Goal: Complete application form

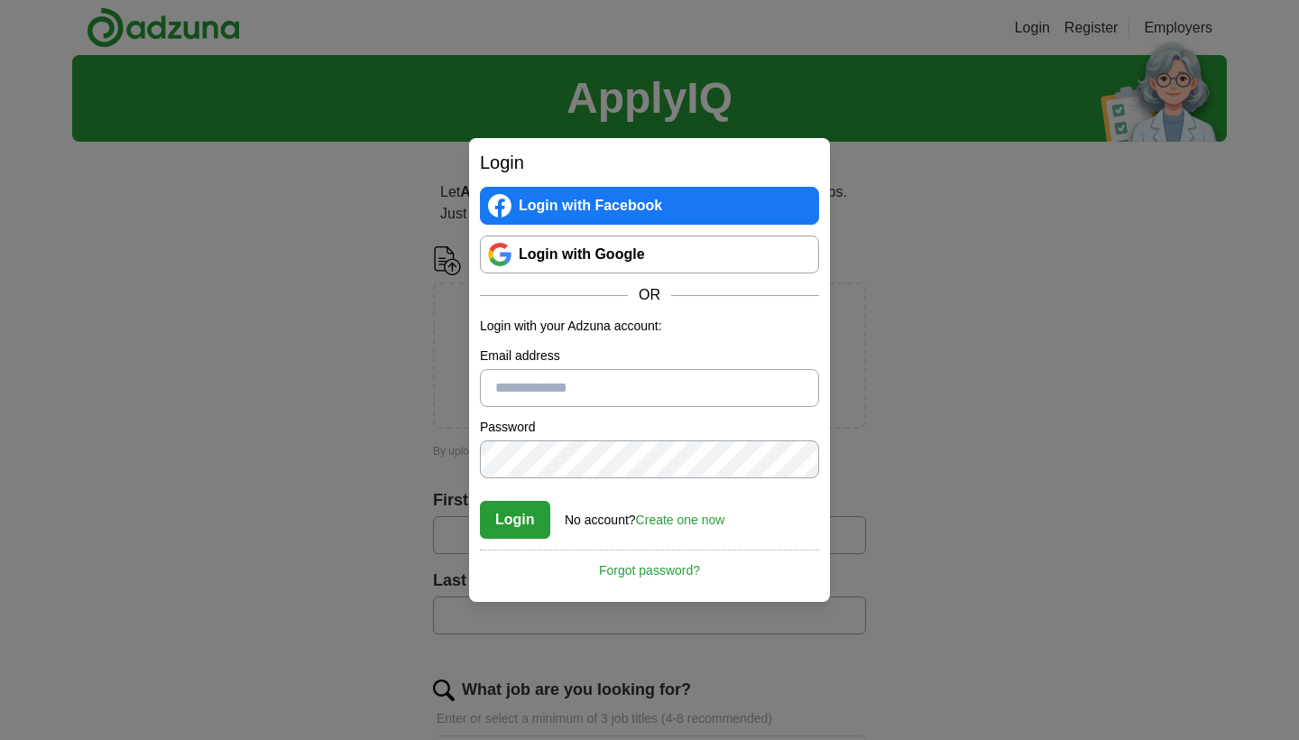
type input "**********"
click at [514, 519] on button "Login" at bounding box center [515, 520] width 70 height 38
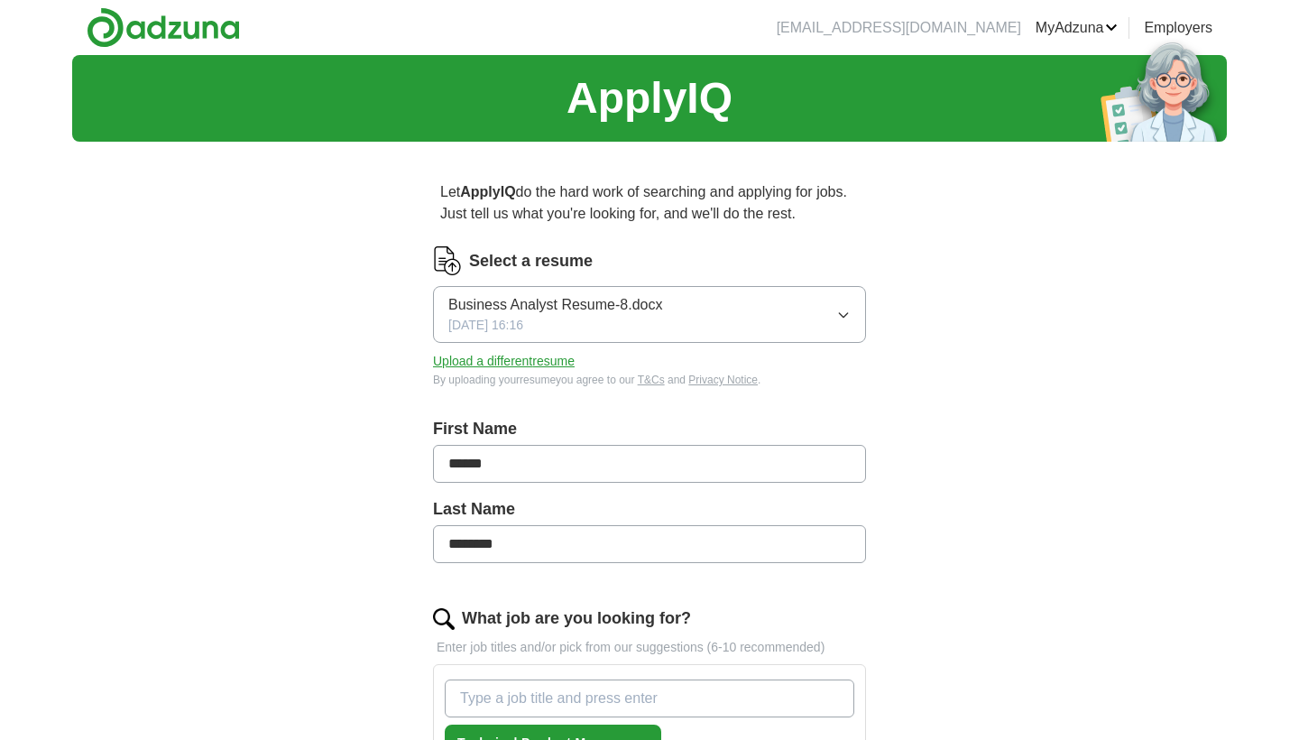
click at [566, 361] on button "Upload a different resume" at bounding box center [504, 361] width 142 height 19
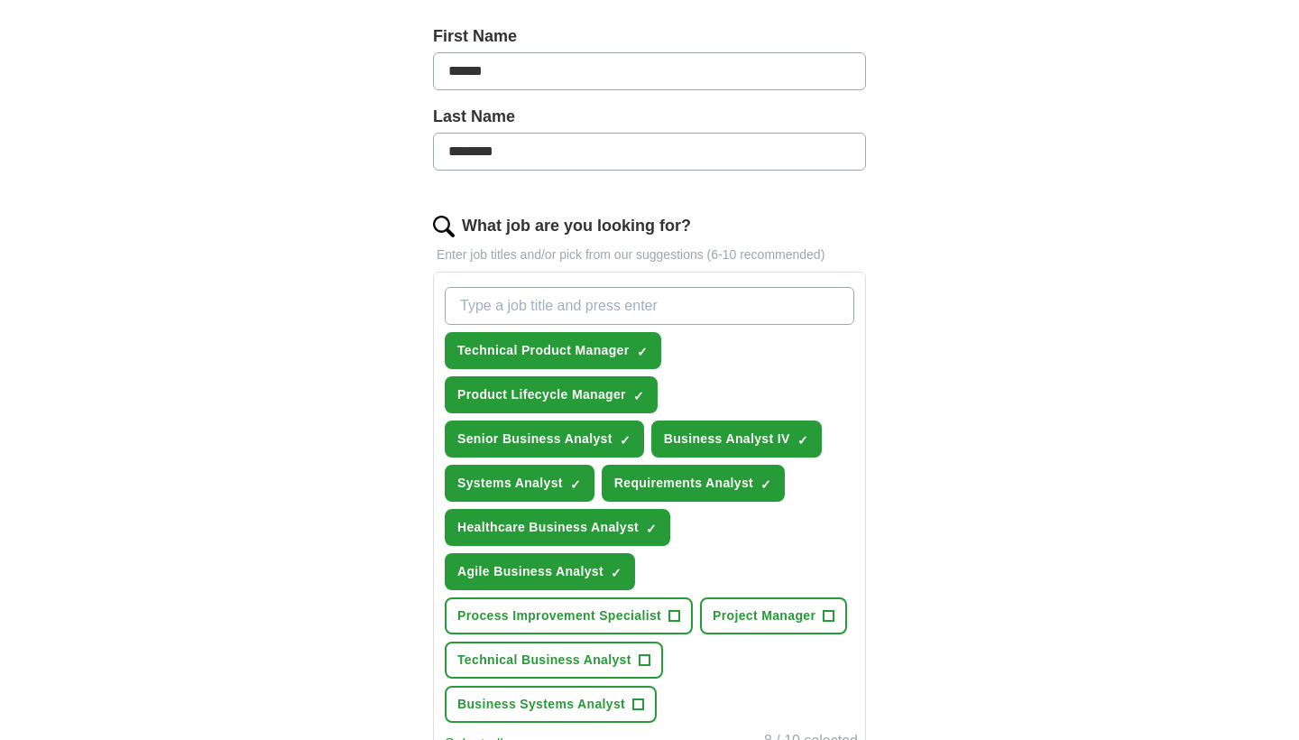
scroll to position [397, 0]
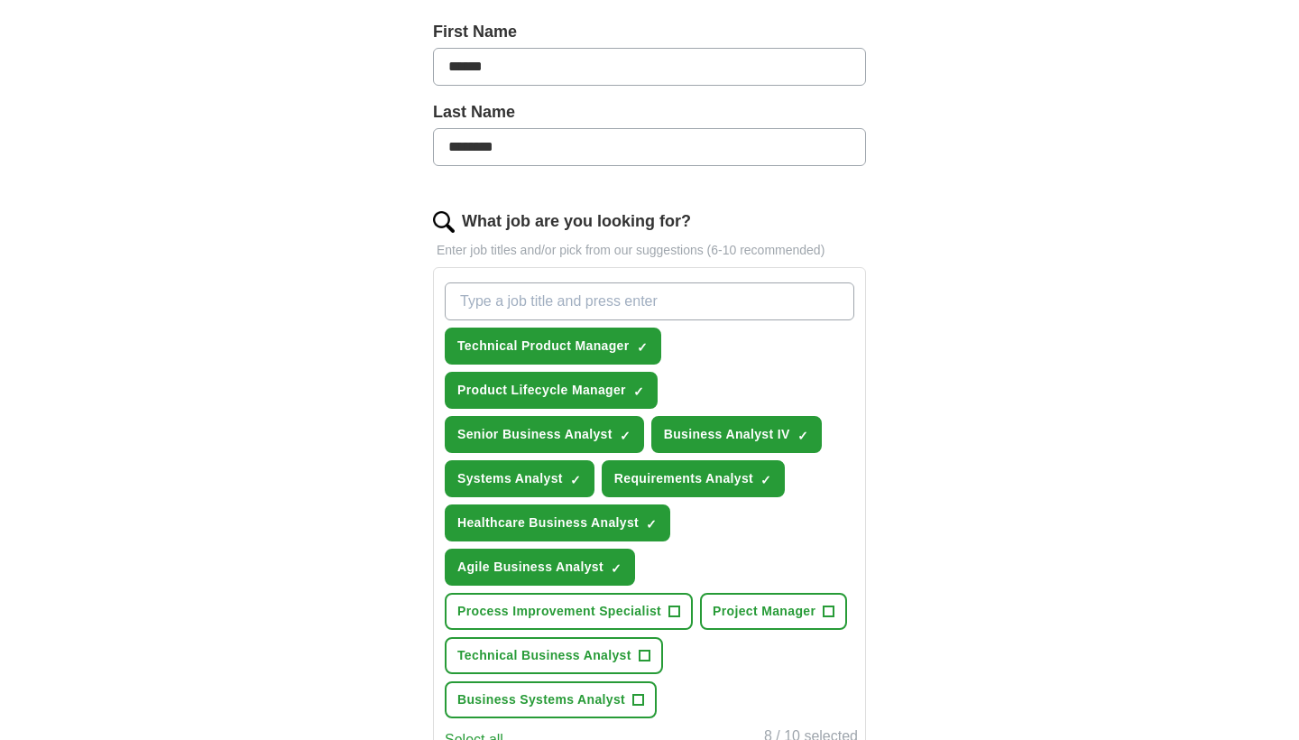
click at [507, 659] on span "Technical Business Analyst" at bounding box center [544, 655] width 174 height 19
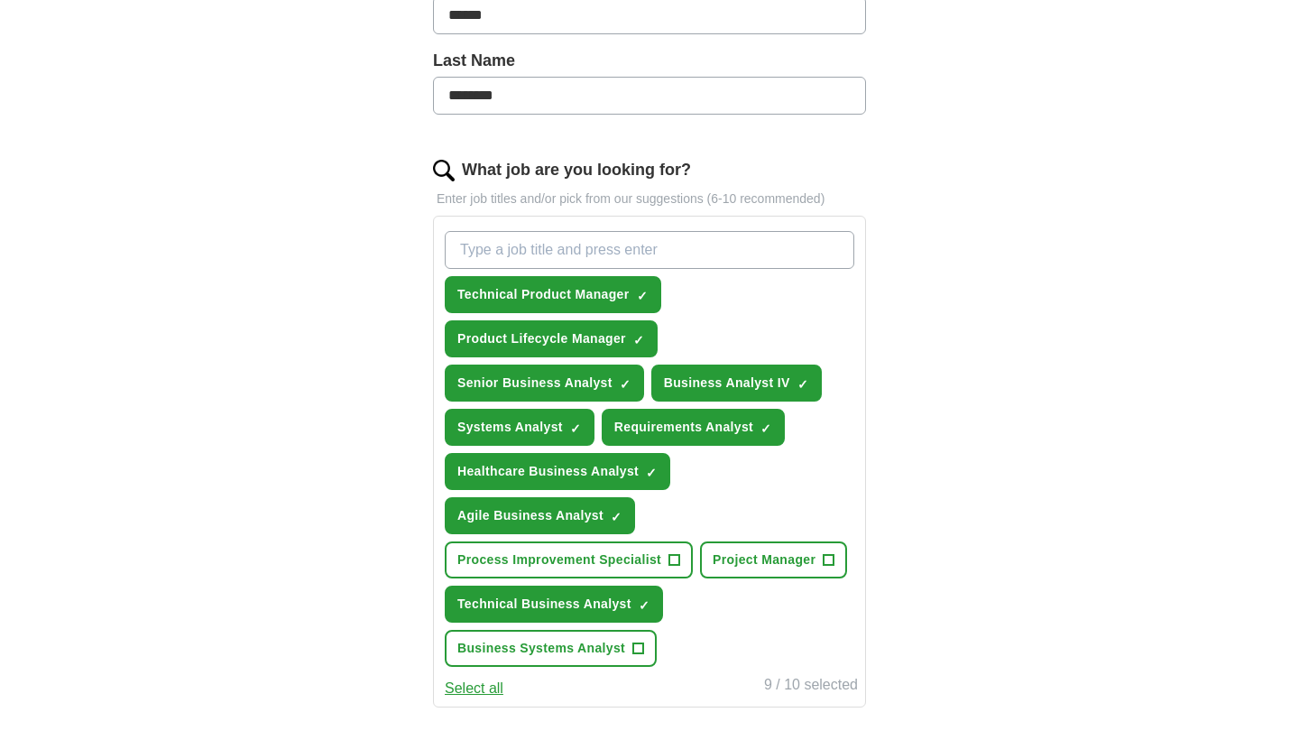
scroll to position [450, 0]
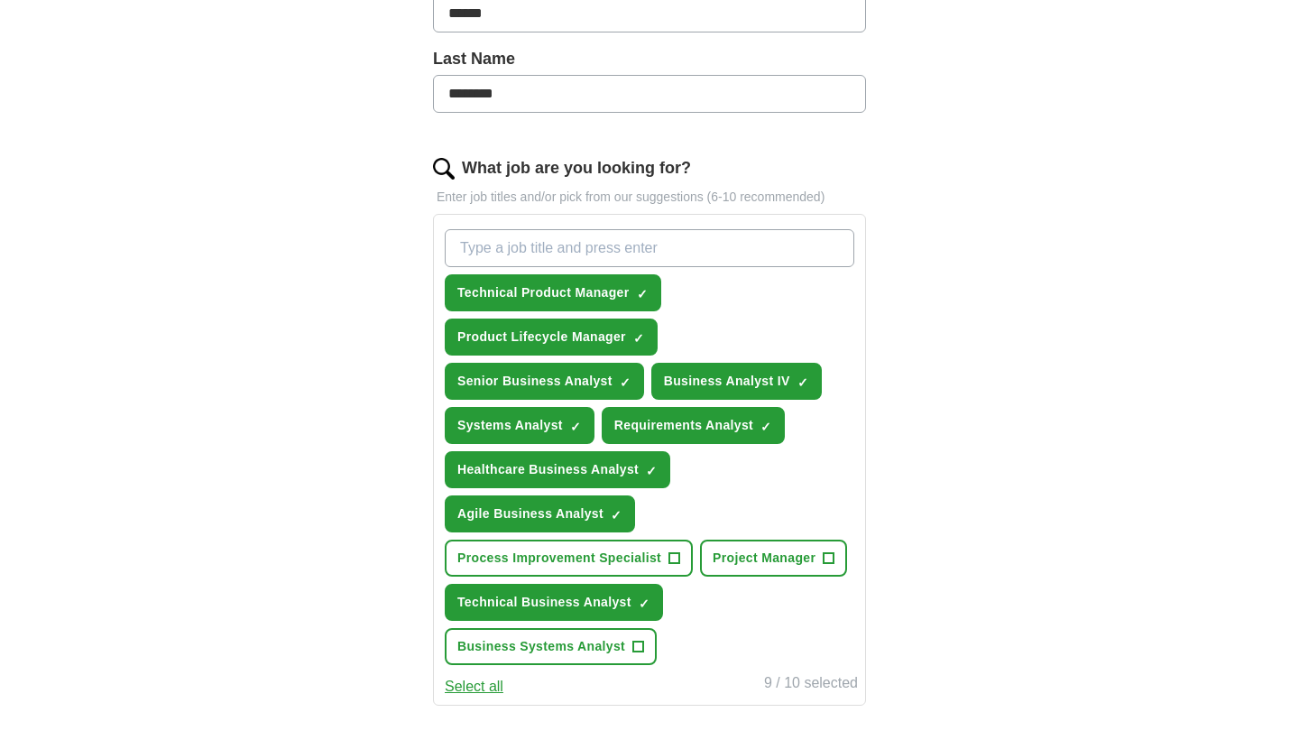
click at [507, 653] on span "Business Systems Analyst" at bounding box center [541, 646] width 168 height 19
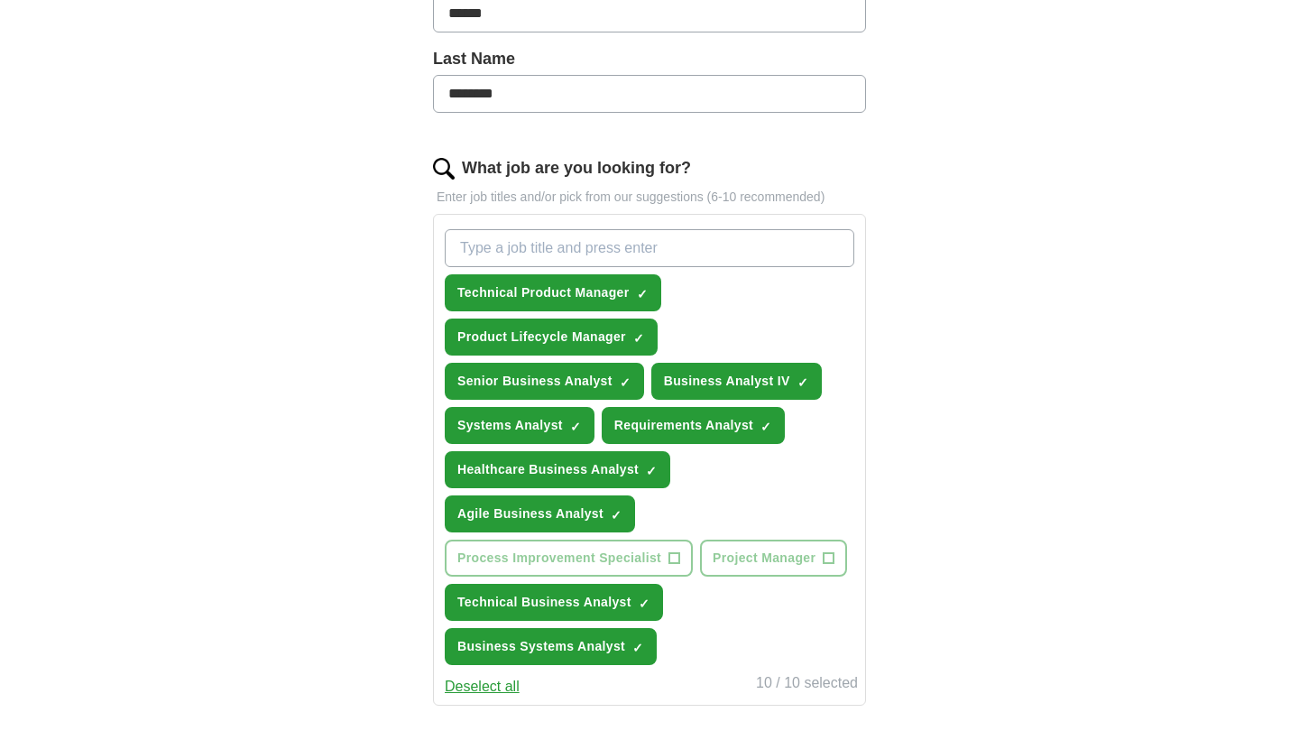
click at [575, 284] on span "Technical Product Manager" at bounding box center [543, 292] width 172 height 19
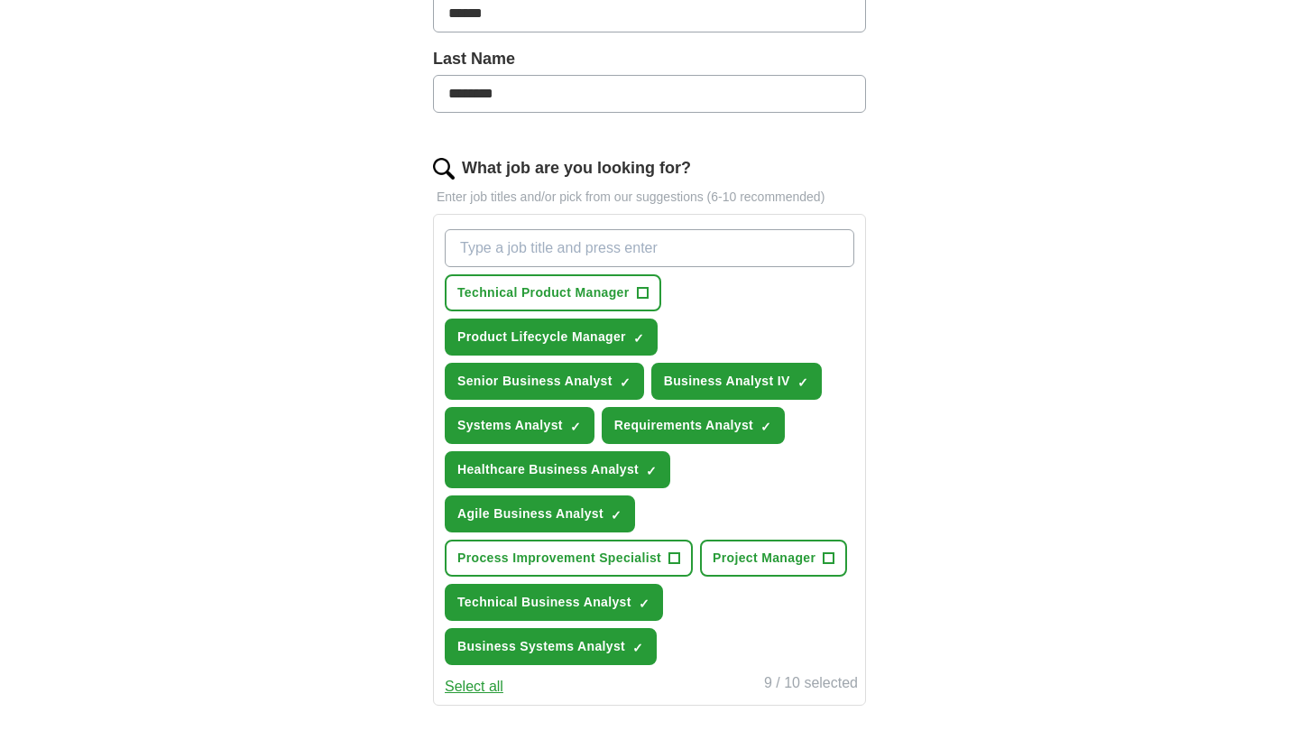
click at [0, 0] on span "×" at bounding box center [0, 0] width 0 height 0
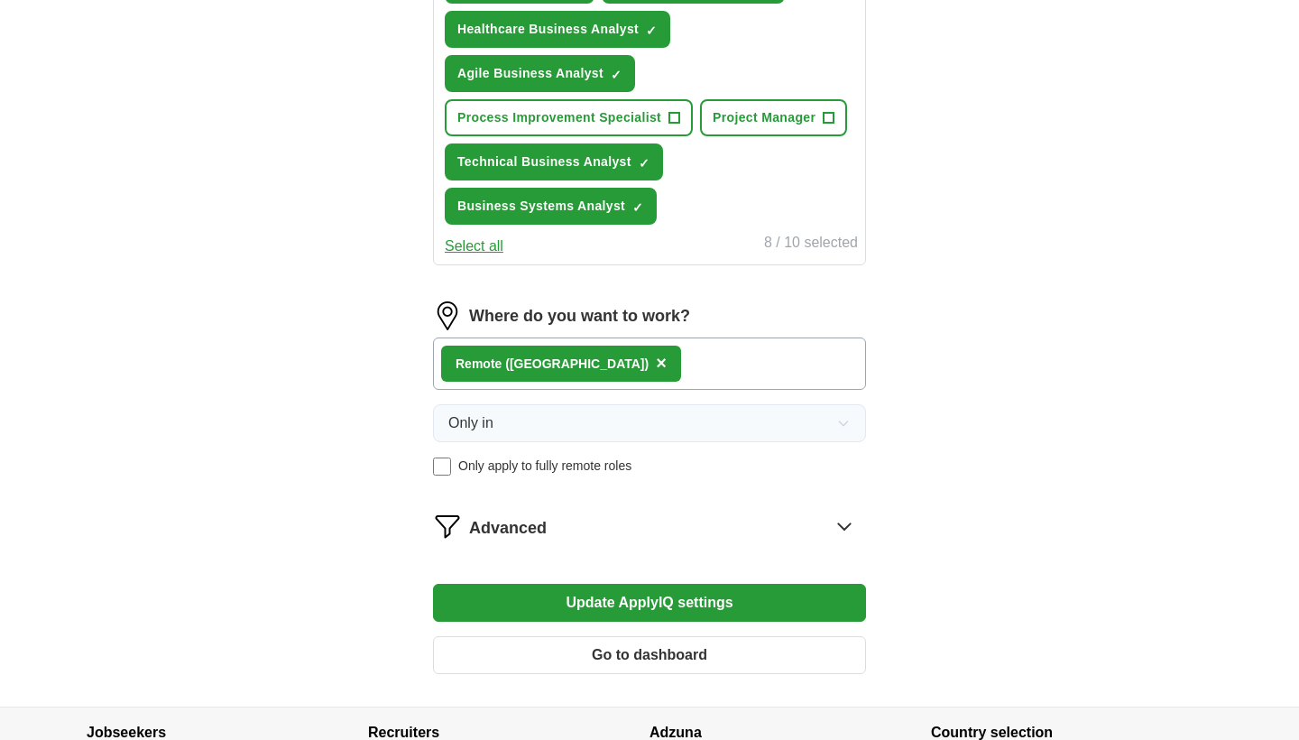
scroll to position [897, 0]
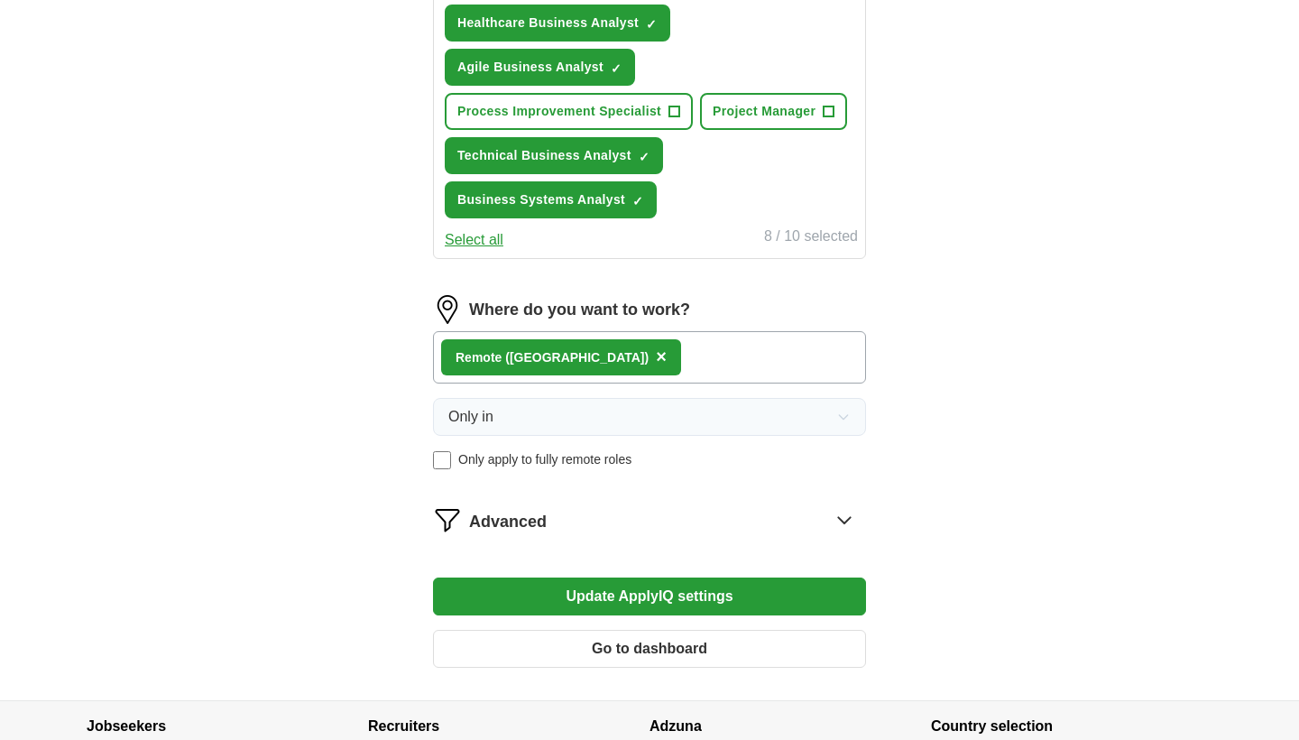
click at [598, 600] on button "Update ApplyIQ settings" at bounding box center [649, 596] width 433 height 38
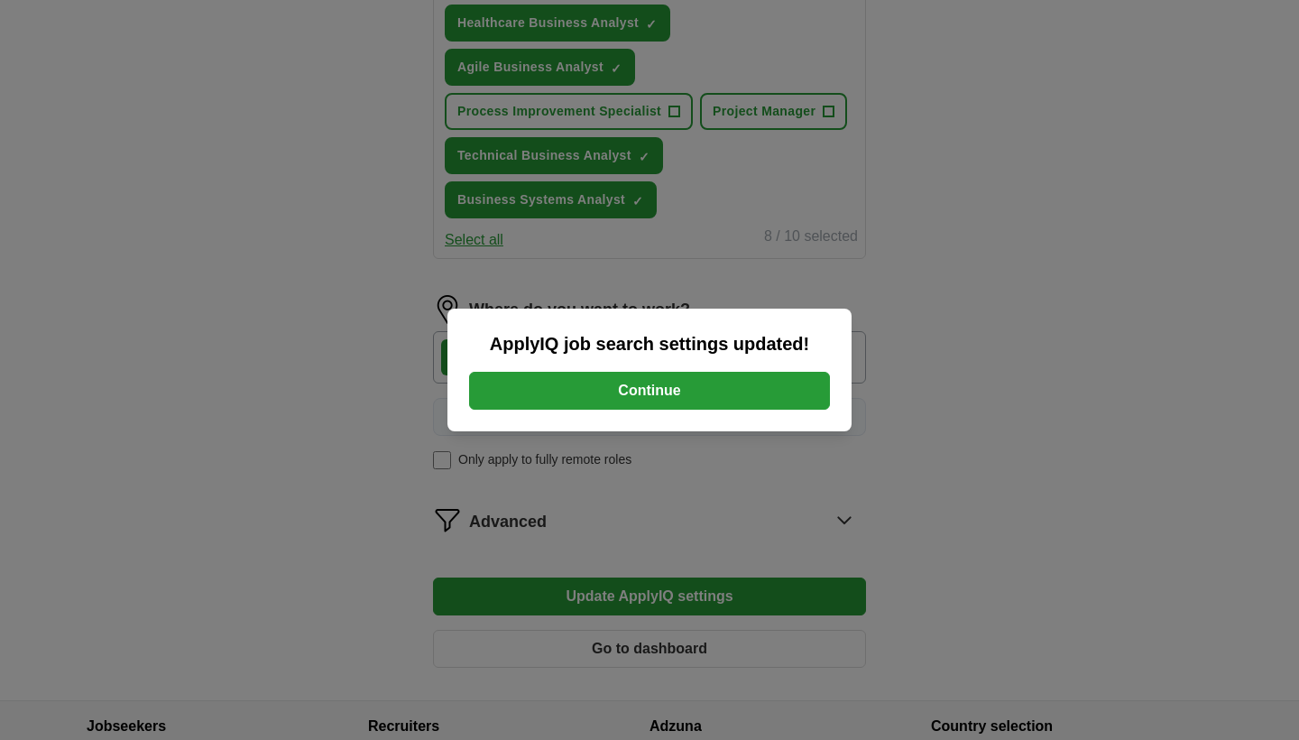
click at [643, 390] on button "Continue" at bounding box center [649, 391] width 361 height 38
